Goal: Transaction & Acquisition: Purchase product/service

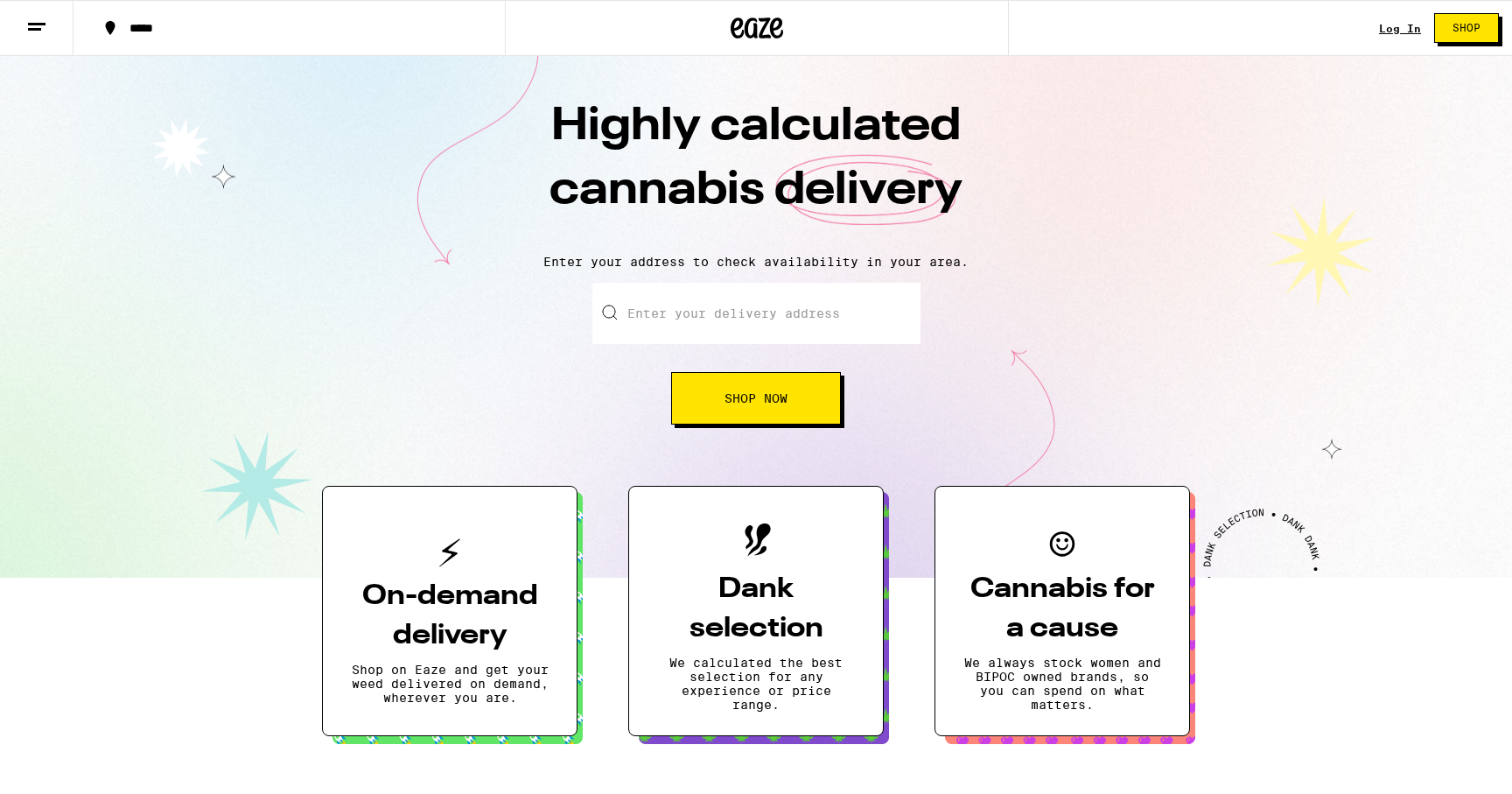
click at [721, 398] on button "Shop Now" at bounding box center [755, 398] width 170 height 52
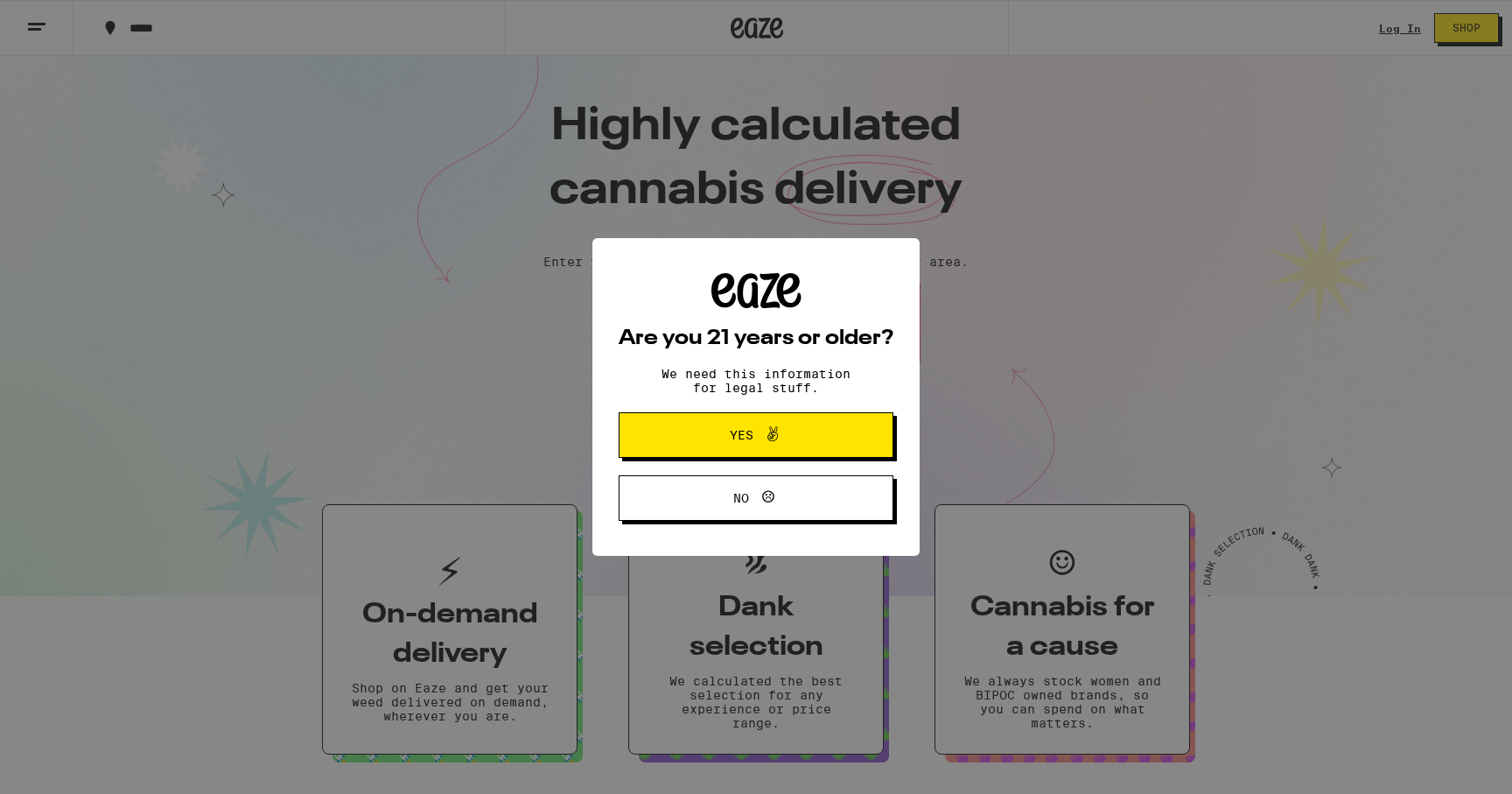
click at [711, 421] on button "Yes" at bounding box center [756, 436] width 275 height 46
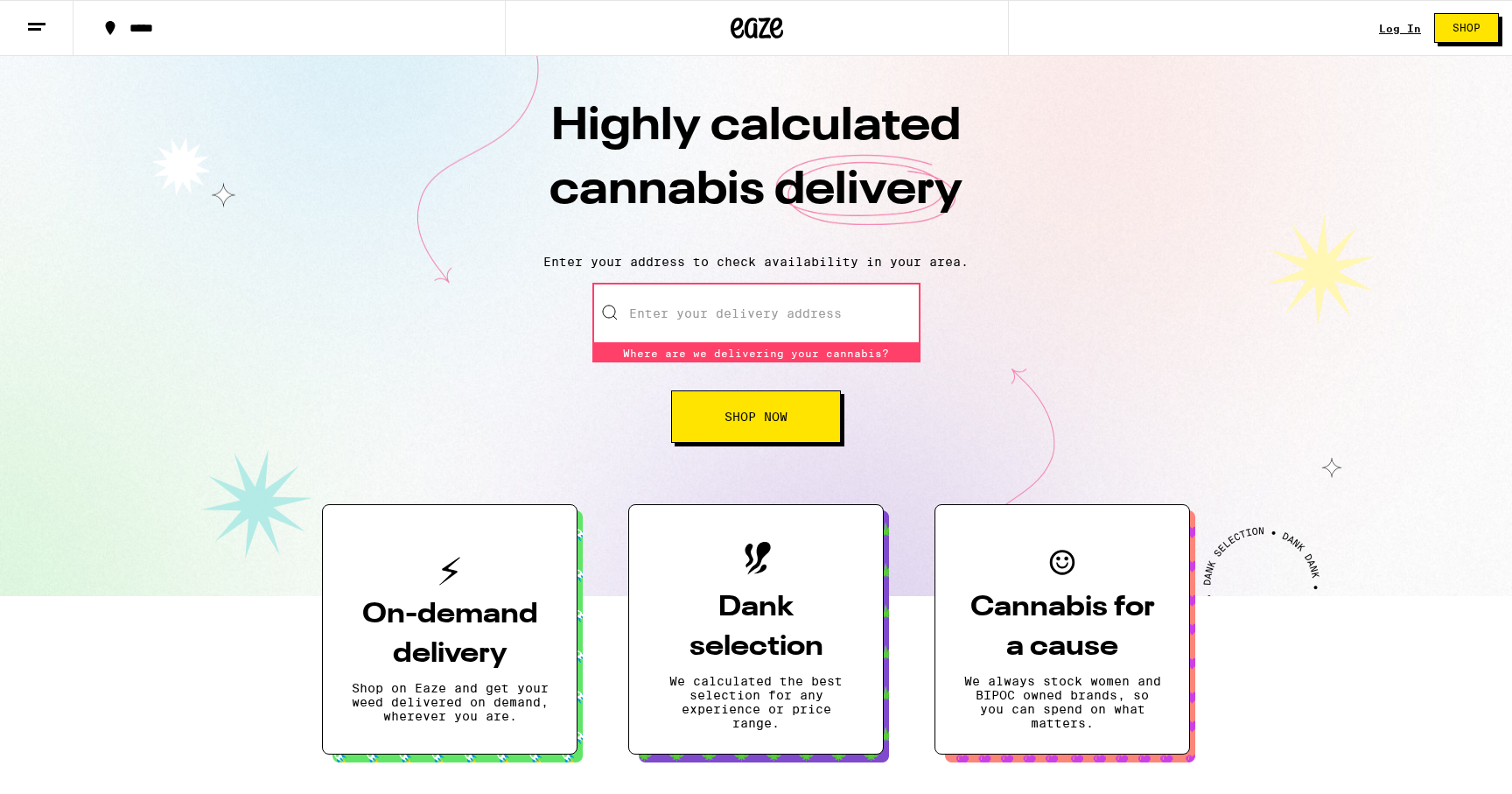
click at [668, 321] on input "Enter your delivery address" at bounding box center [756, 313] width 328 height 61
type input "[STREET_ADDRESS]"
type input "Suite 410"
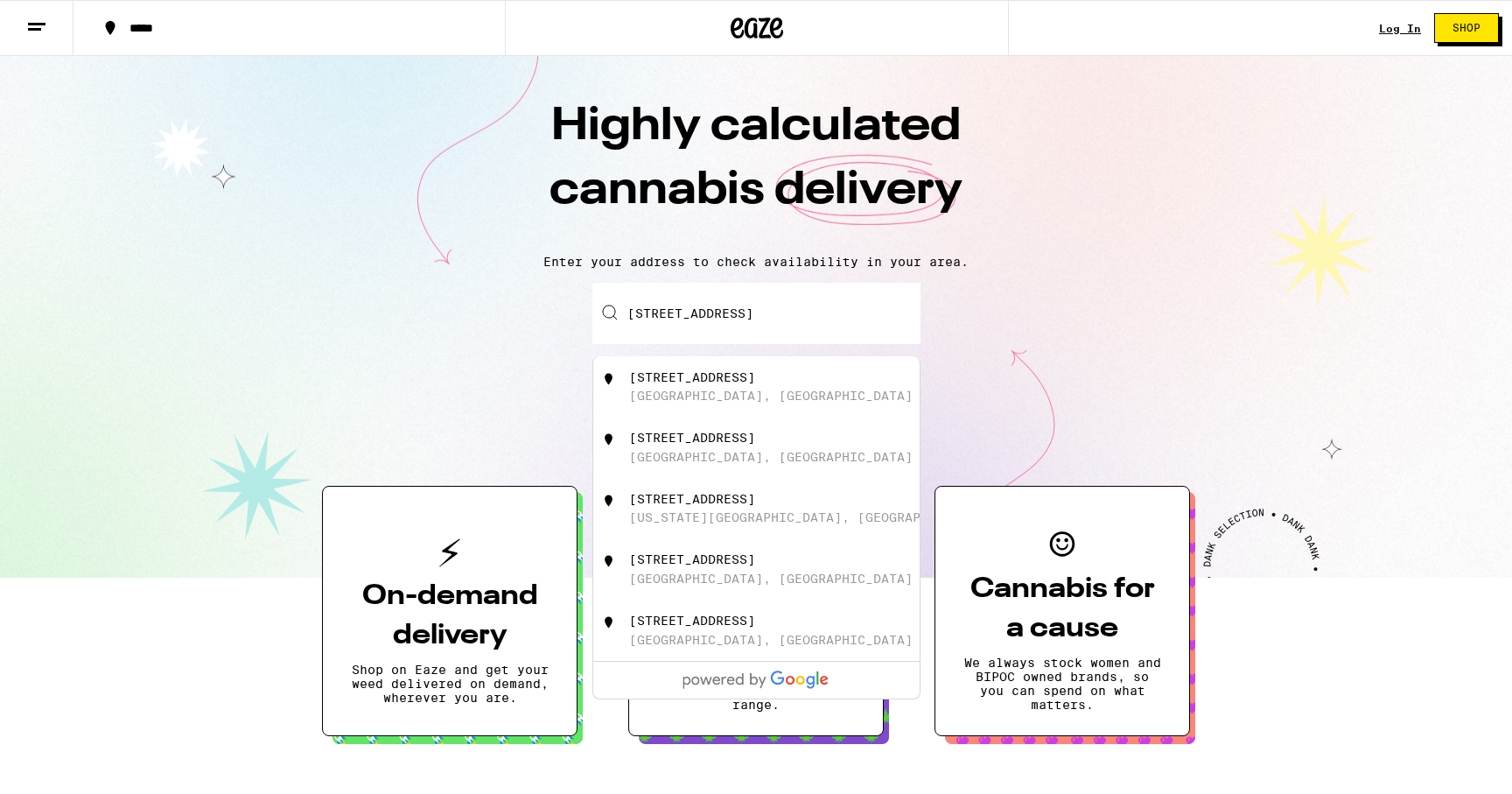
click at [733, 397] on div "[GEOGRAPHIC_DATA], [GEOGRAPHIC_DATA]" at bounding box center [771, 395] width 283 height 14
type input "[STREET_ADDRESS]"
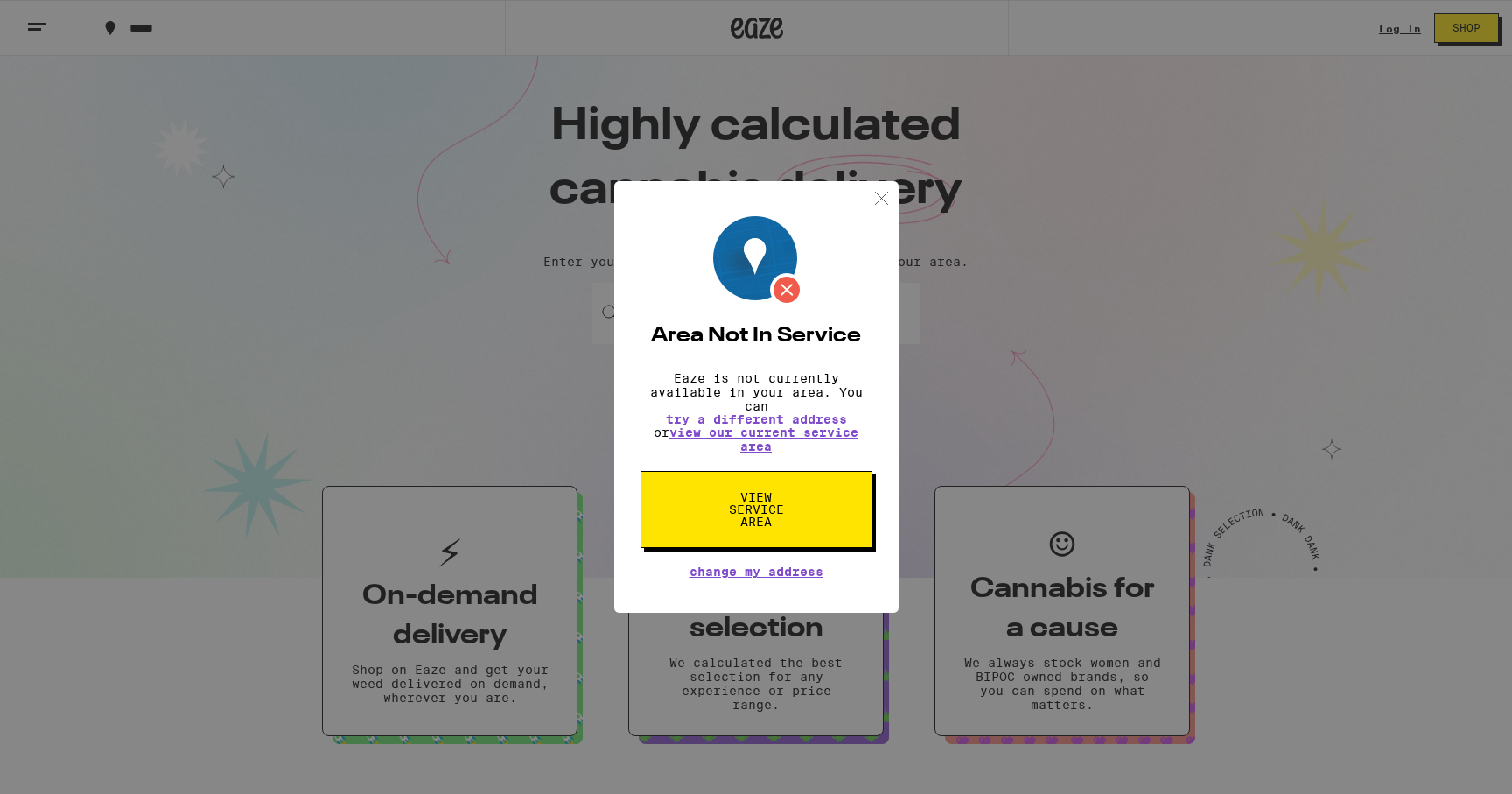
click at [782, 498] on span "View Service Area" at bounding box center [756, 510] width 90 height 37
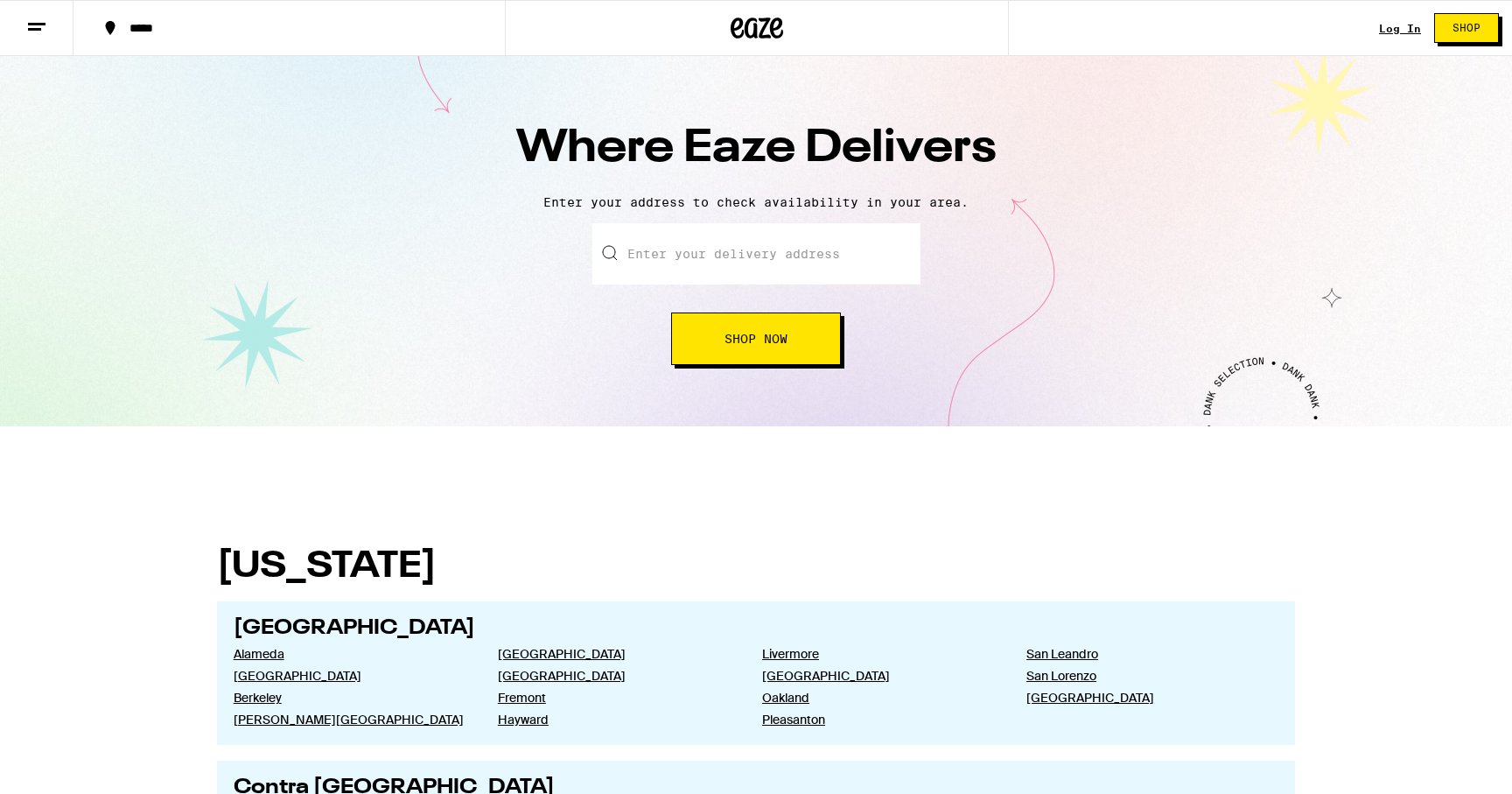
click at [729, 247] on input "text" at bounding box center [756, 253] width 328 height 61
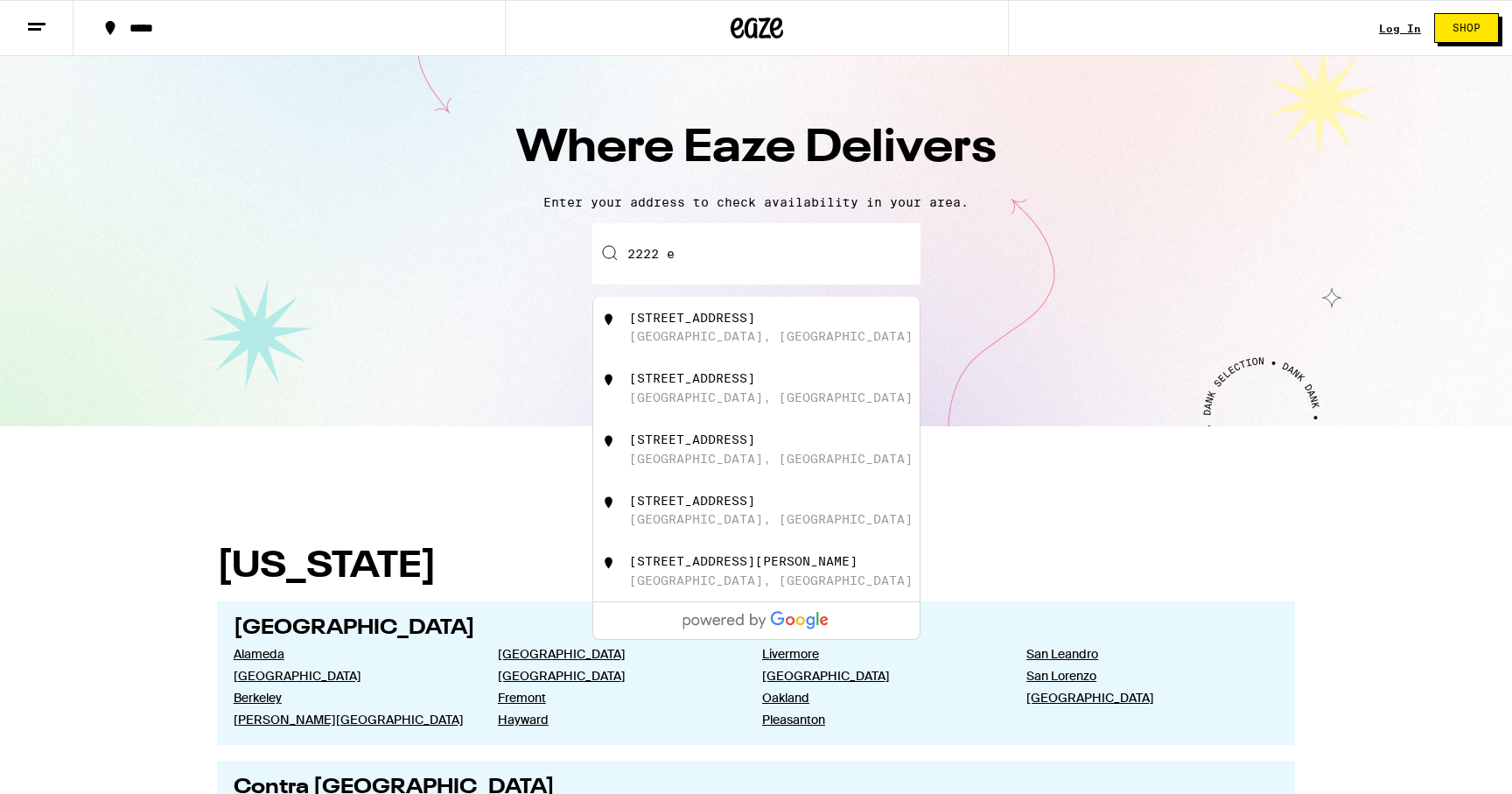
click at [669, 380] on div "[STREET_ADDRESS]" at bounding box center [692, 378] width 126 height 14
type input "[STREET_ADDRESS]"
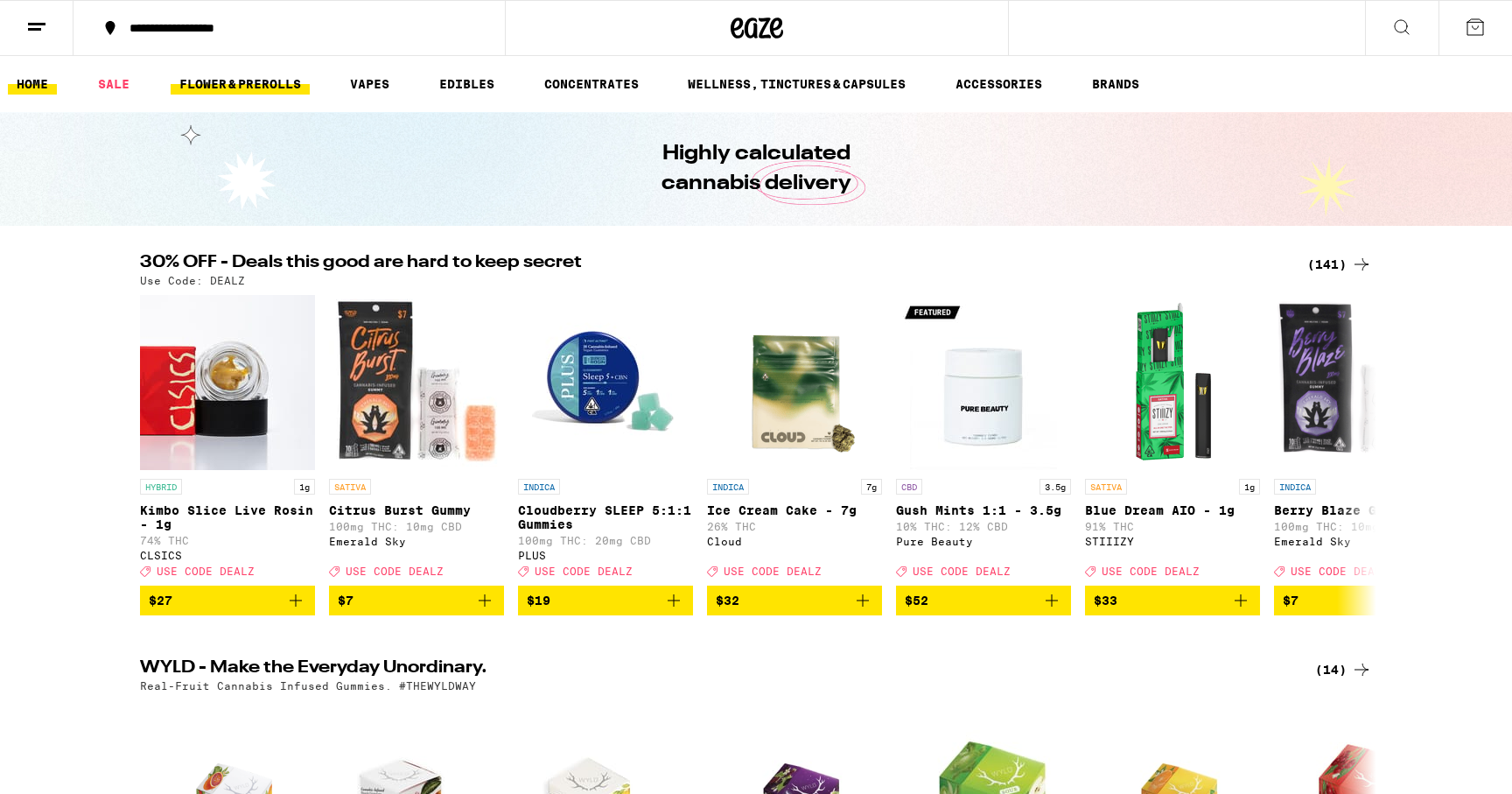
click at [250, 83] on link "FLOWER & PREROLLS" at bounding box center [240, 83] width 139 height 21
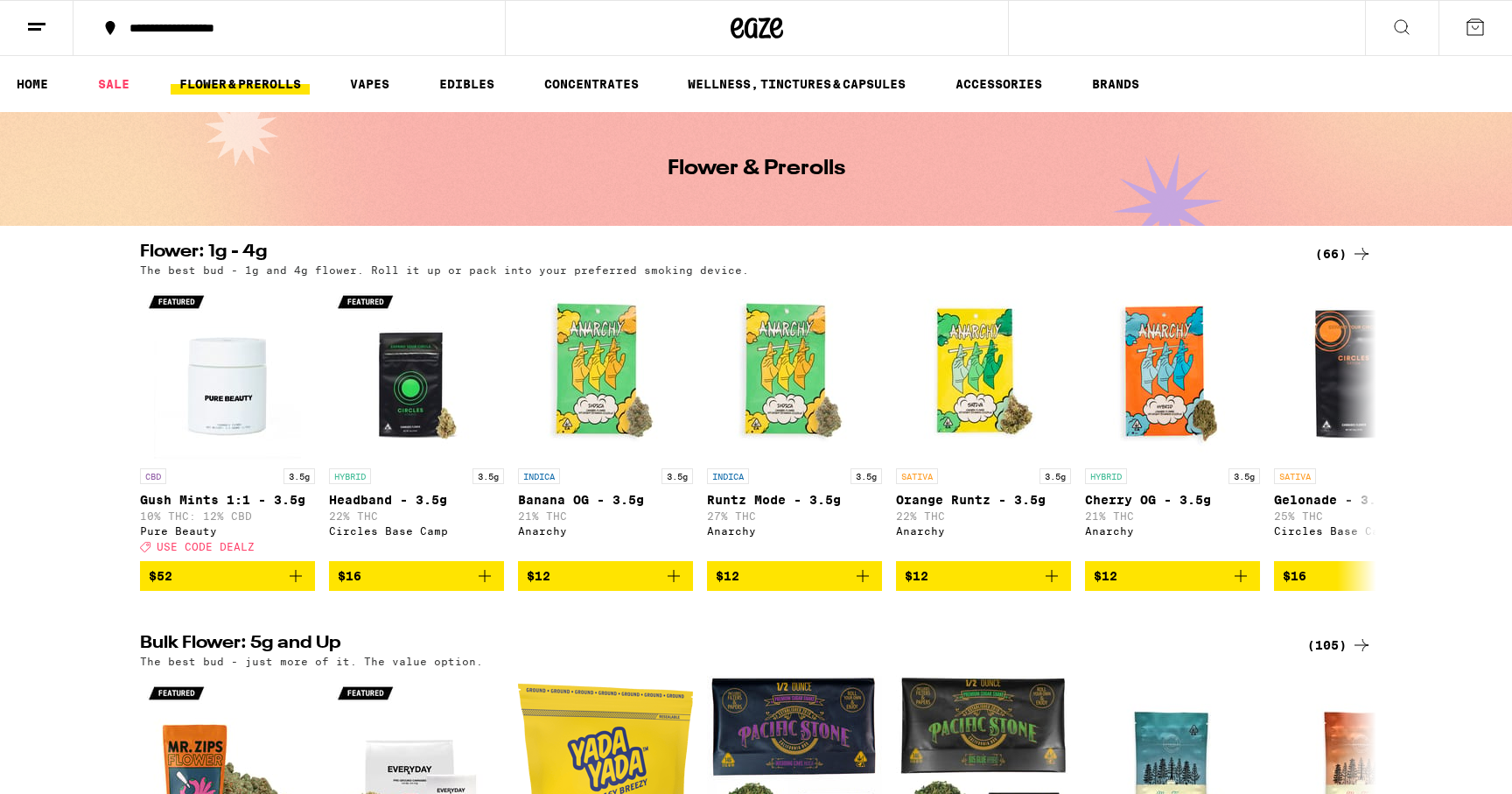
click at [1335, 253] on div "(66)" at bounding box center [1343, 253] width 57 height 21
click at [223, 85] on link "FLOWER & PREROLLS" at bounding box center [240, 83] width 139 height 21
click at [247, 81] on link "FLOWER & PREROLLS" at bounding box center [240, 83] width 139 height 21
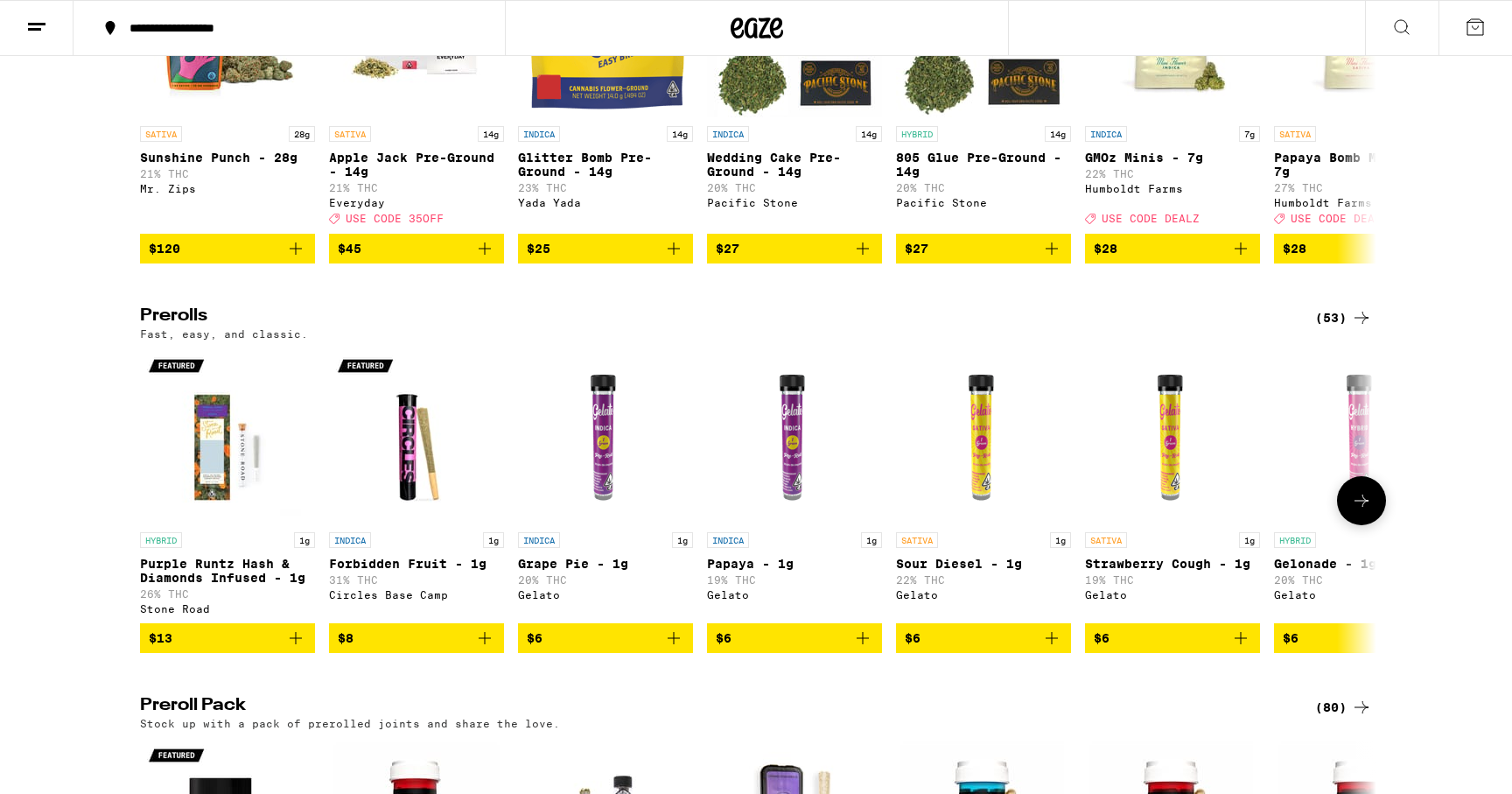
scroll to position [772, 0]
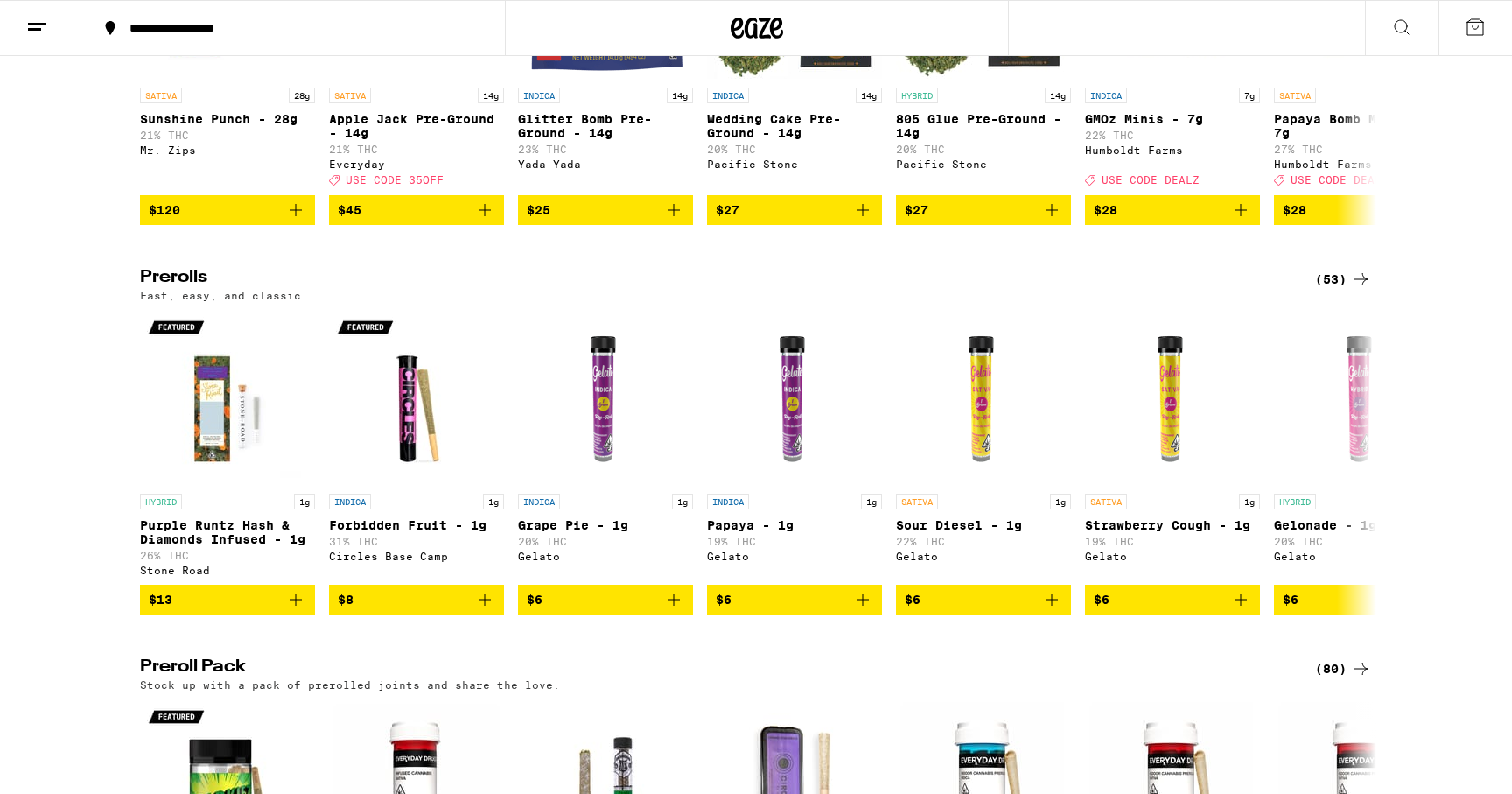
click at [1330, 290] on div "(53)" at bounding box center [1343, 279] width 57 height 21
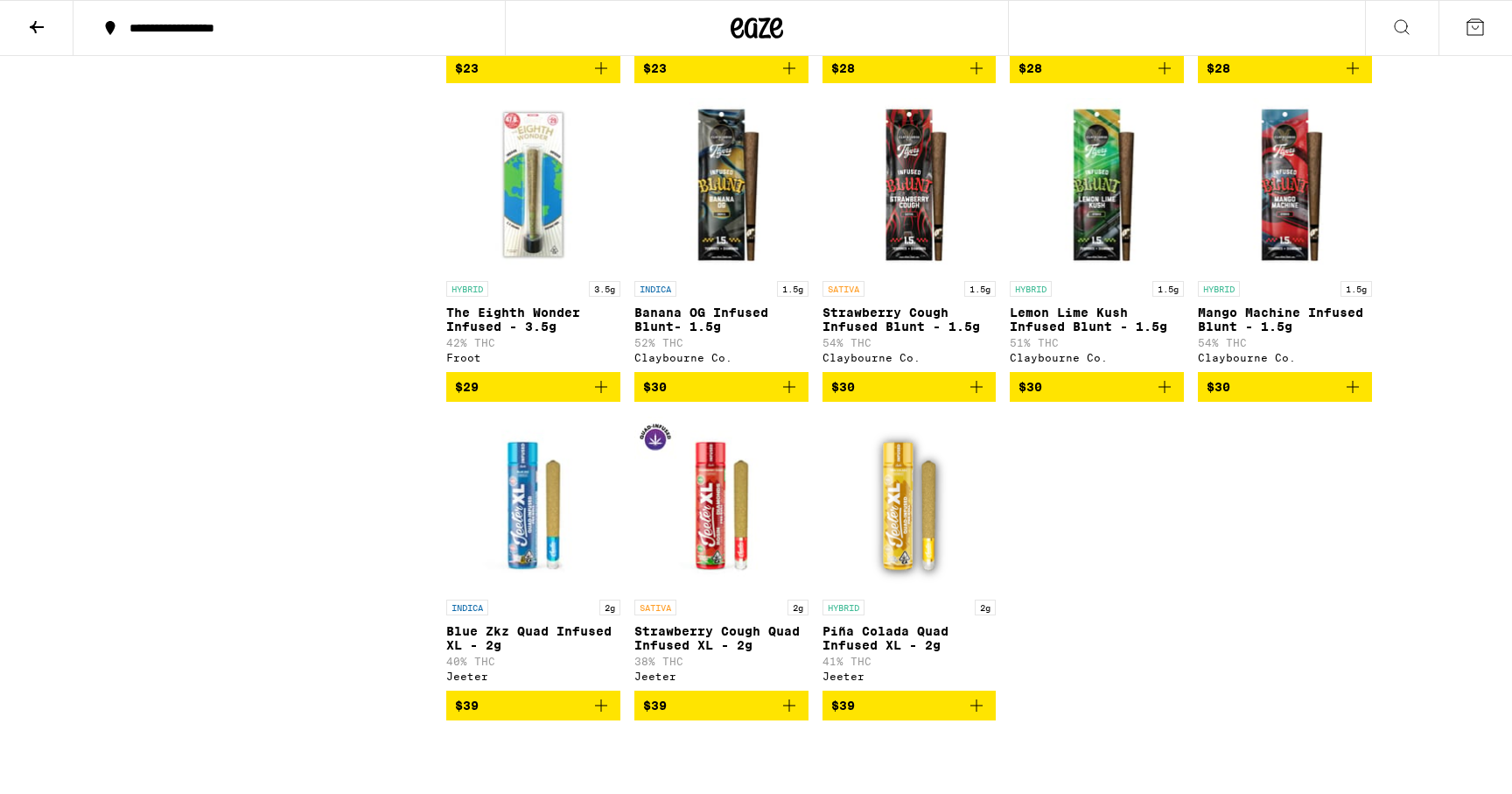
scroll to position [3089, 0]
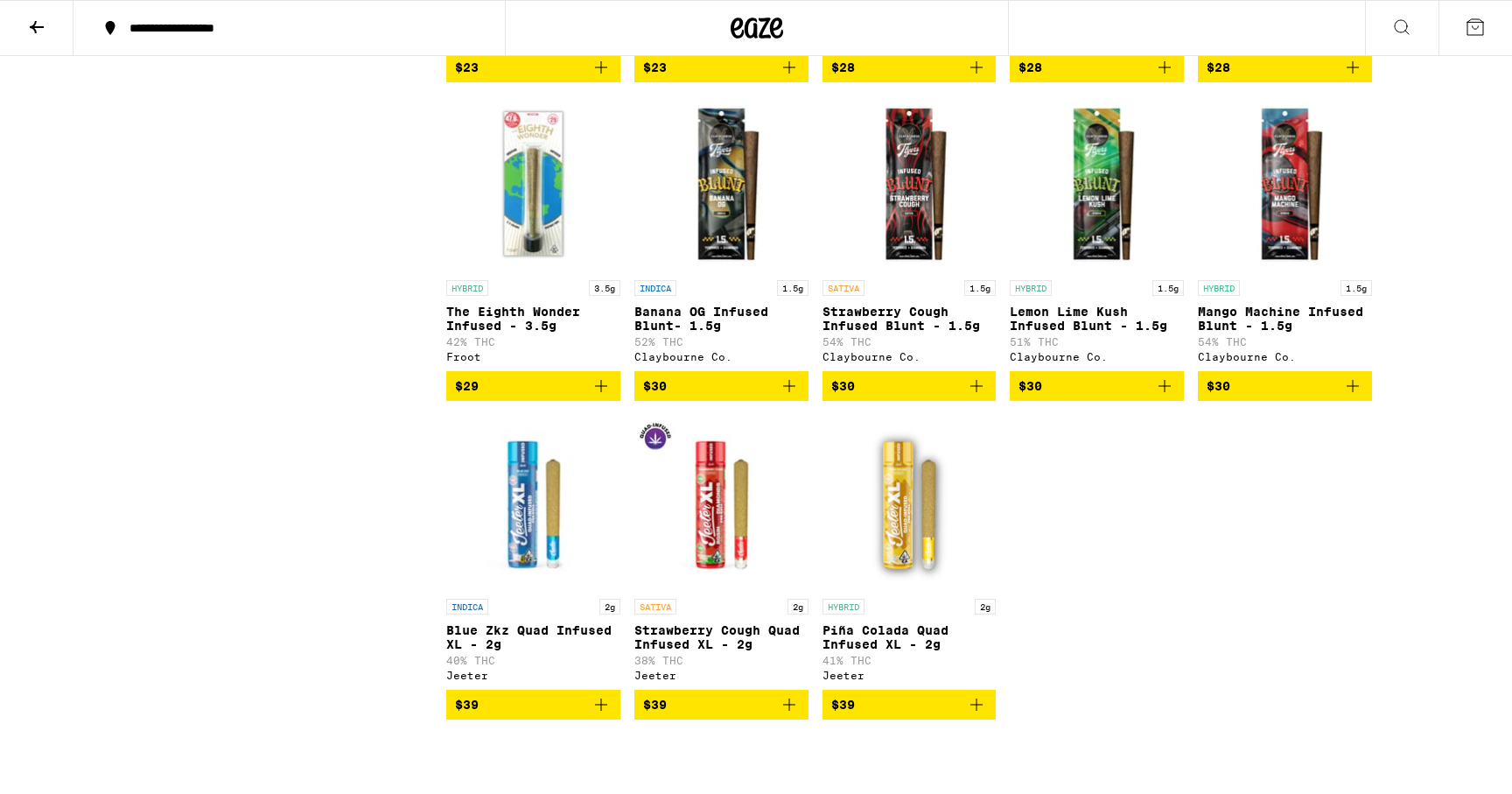
click at [740, 271] on img "Open page for Banana OG Infused Blunt- 1.5g from Claybourne Co." at bounding box center [721, 183] width 174 height 175
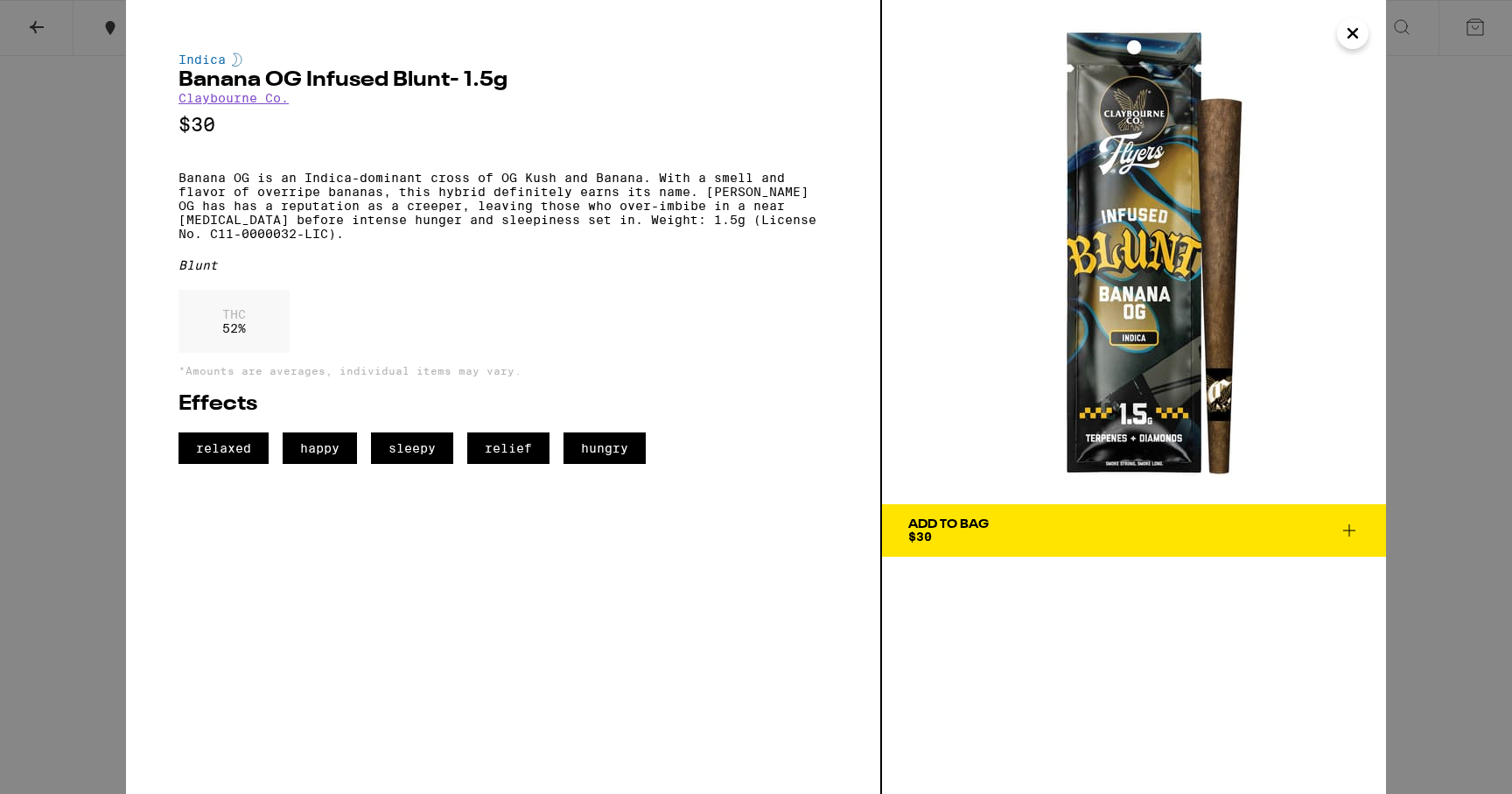
click at [953, 532] on div "Add To Bag $30" at bounding box center [948, 530] width 81 height 25
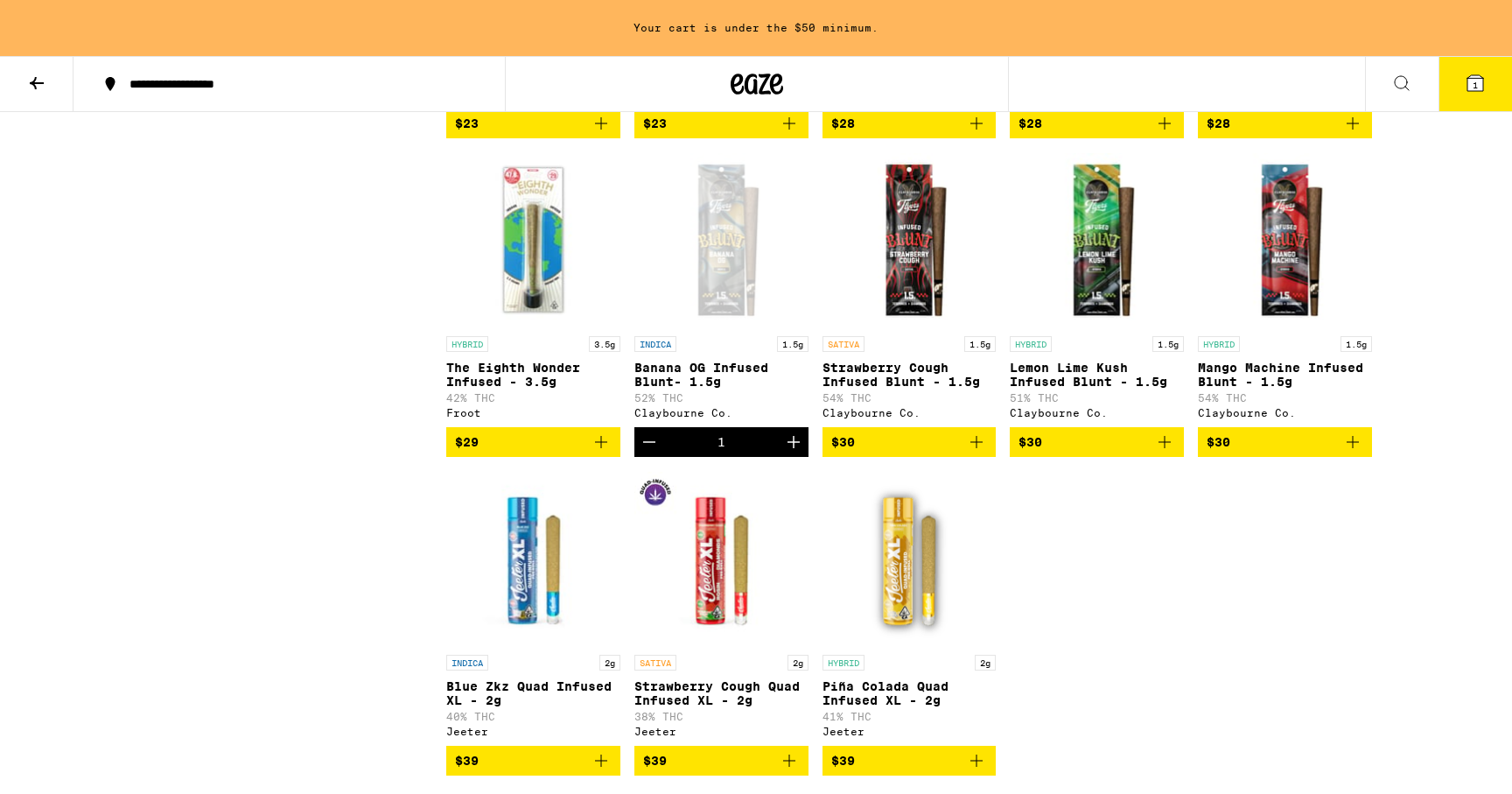
scroll to position [3145, 0]
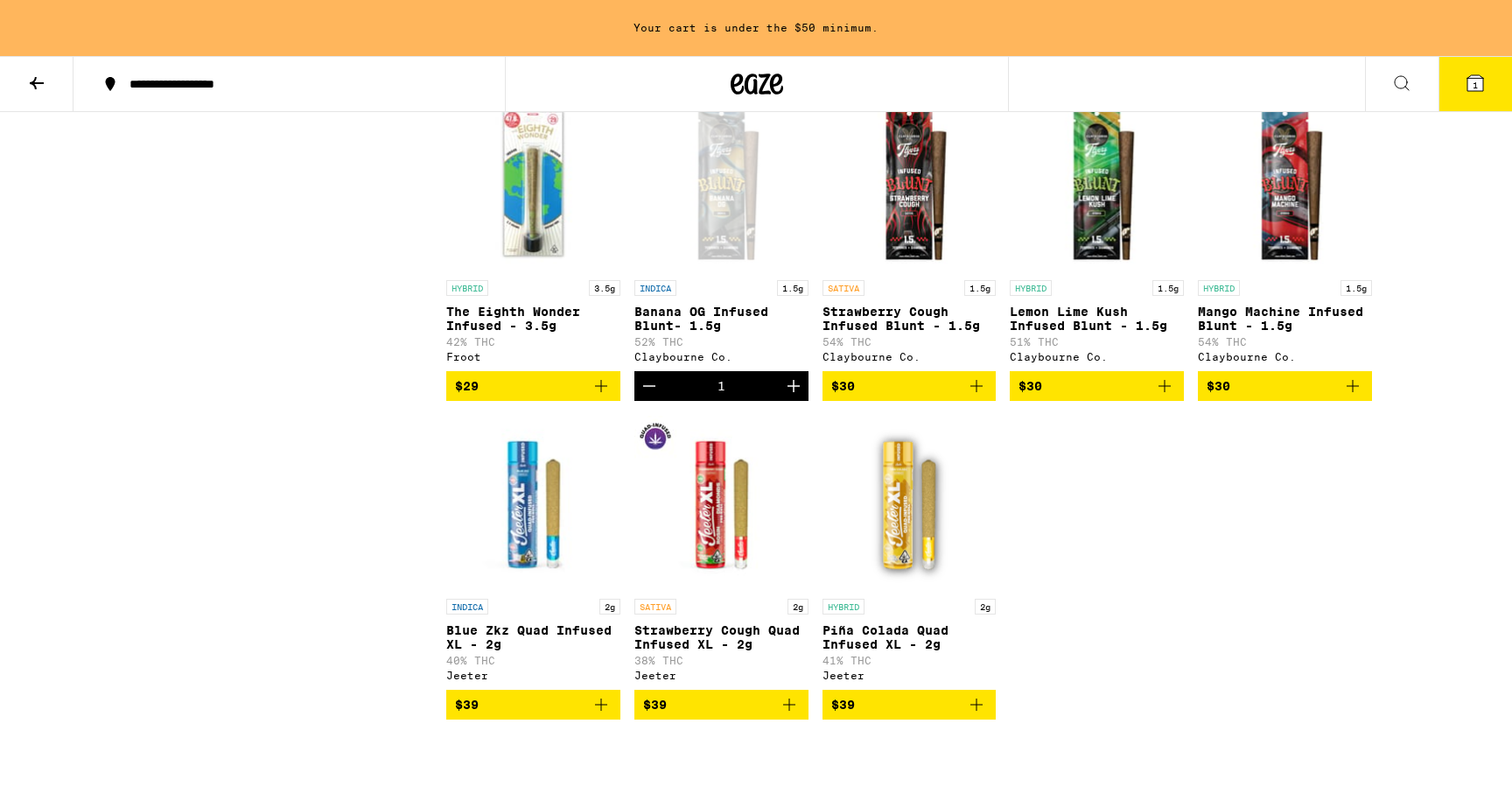
click at [1481, 72] on icon at bounding box center [1474, 83] width 21 height 21
